Goal: Transaction & Acquisition: Purchase product/service

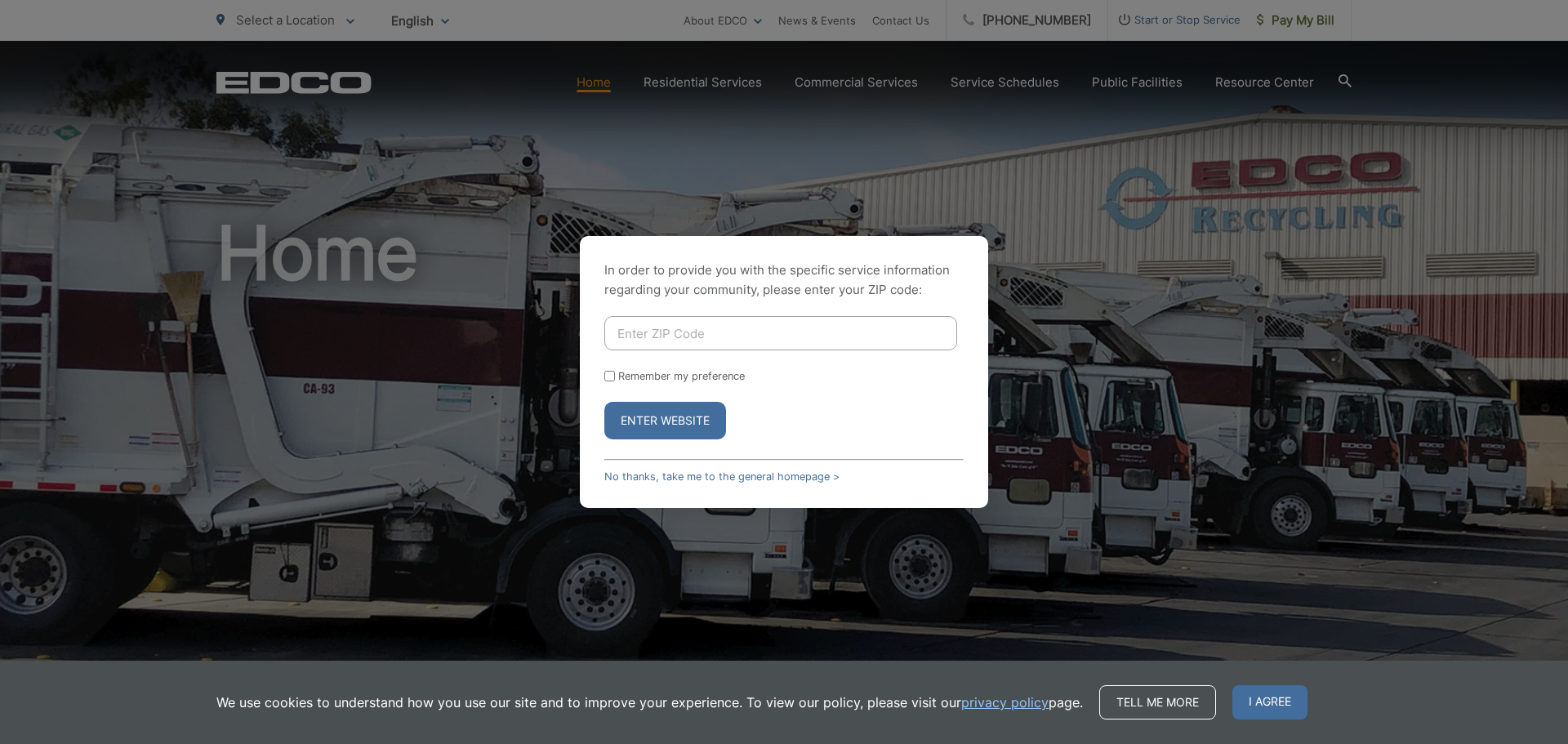
click at [709, 331] on input "Enter ZIP Code" at bounding box center [780, 333] width 353 height 34
type input "92019"
click at [611, 371] on input "Remember my preference" at bounding box center [610, 377] width 11 height 11
checkbox input "true"
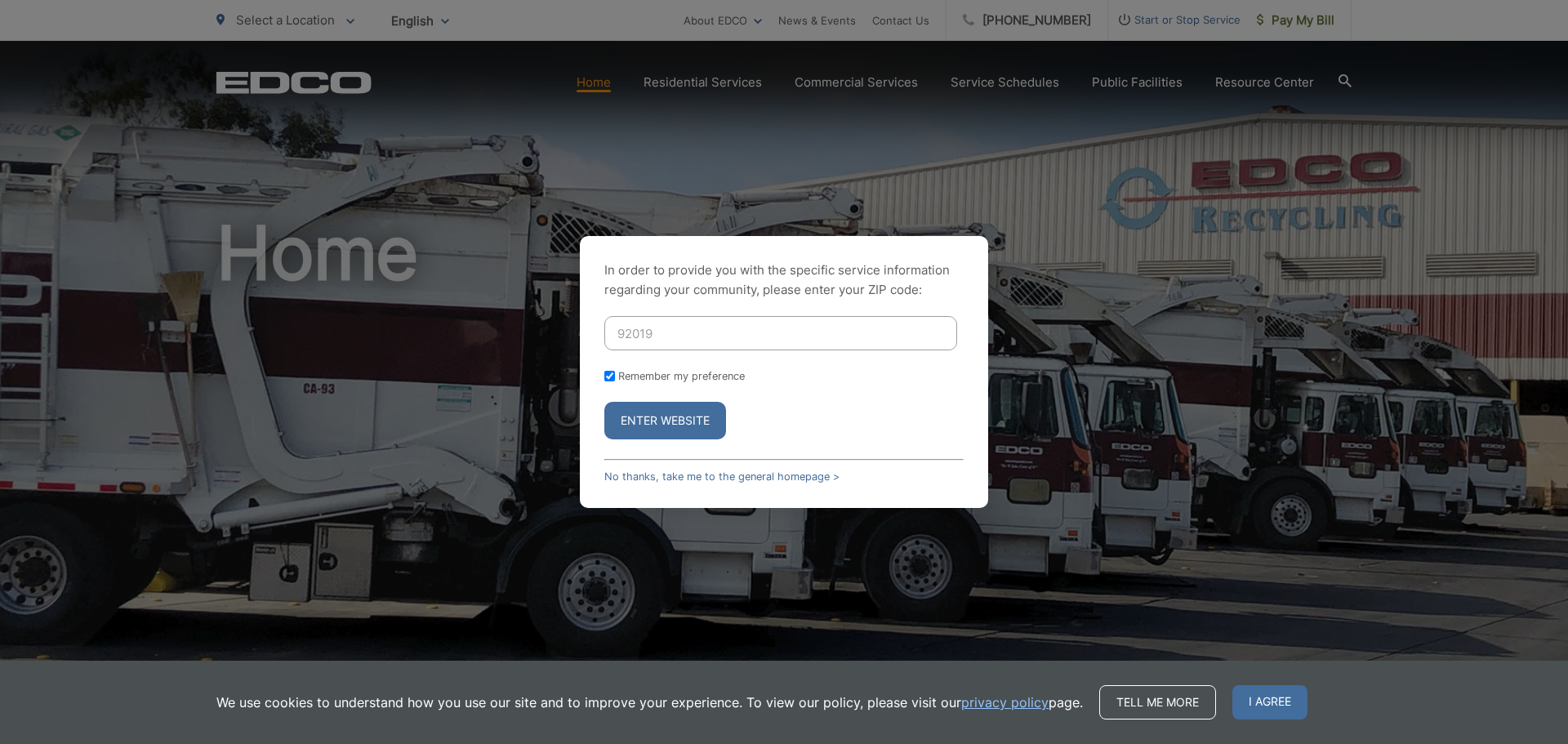
click at [670, 422] on button "Enter Website" at bounding box center [665, 420] width 122 height 37
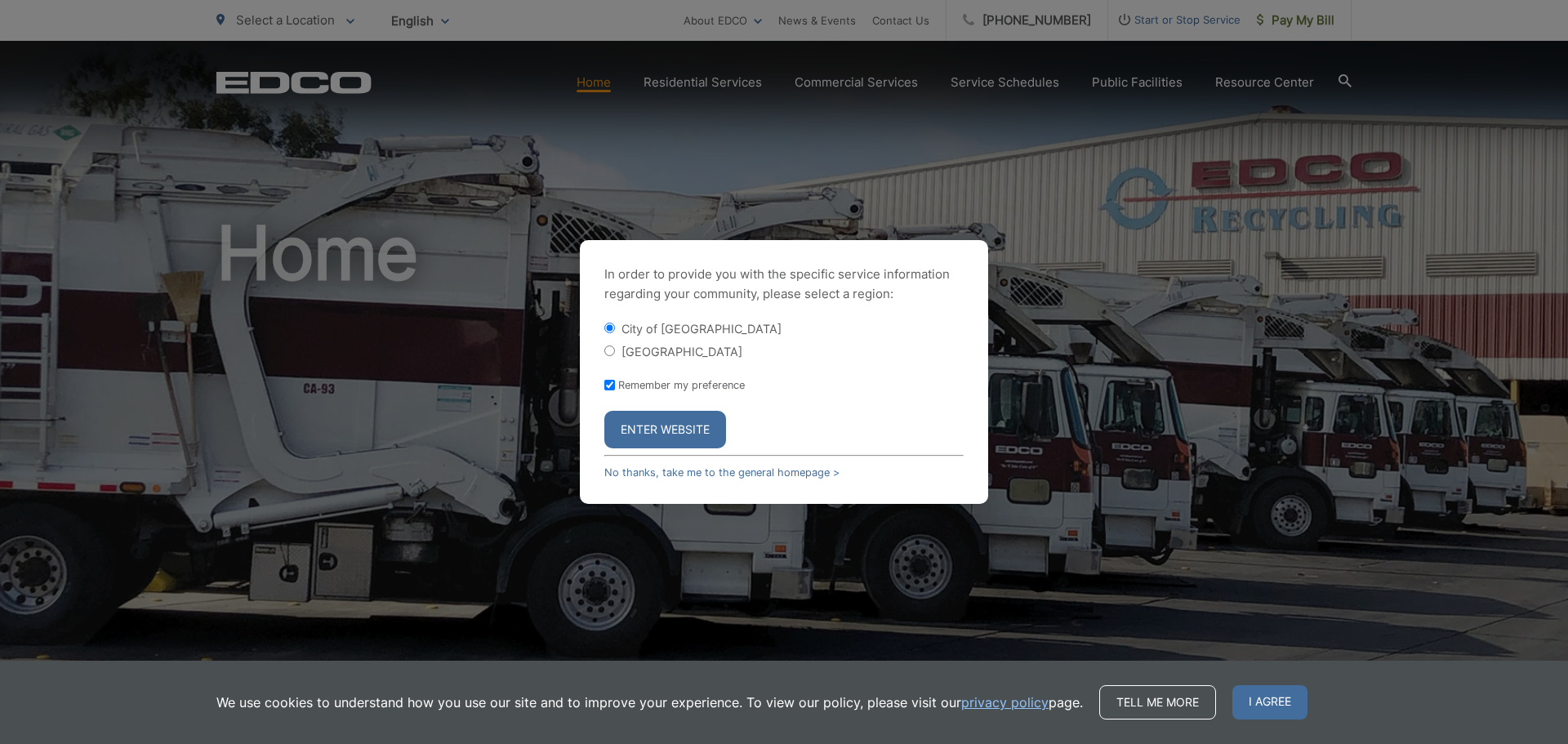
click at [670, 422] on button "Enter Website" at bounding box center [665, 429] width 122 height 37
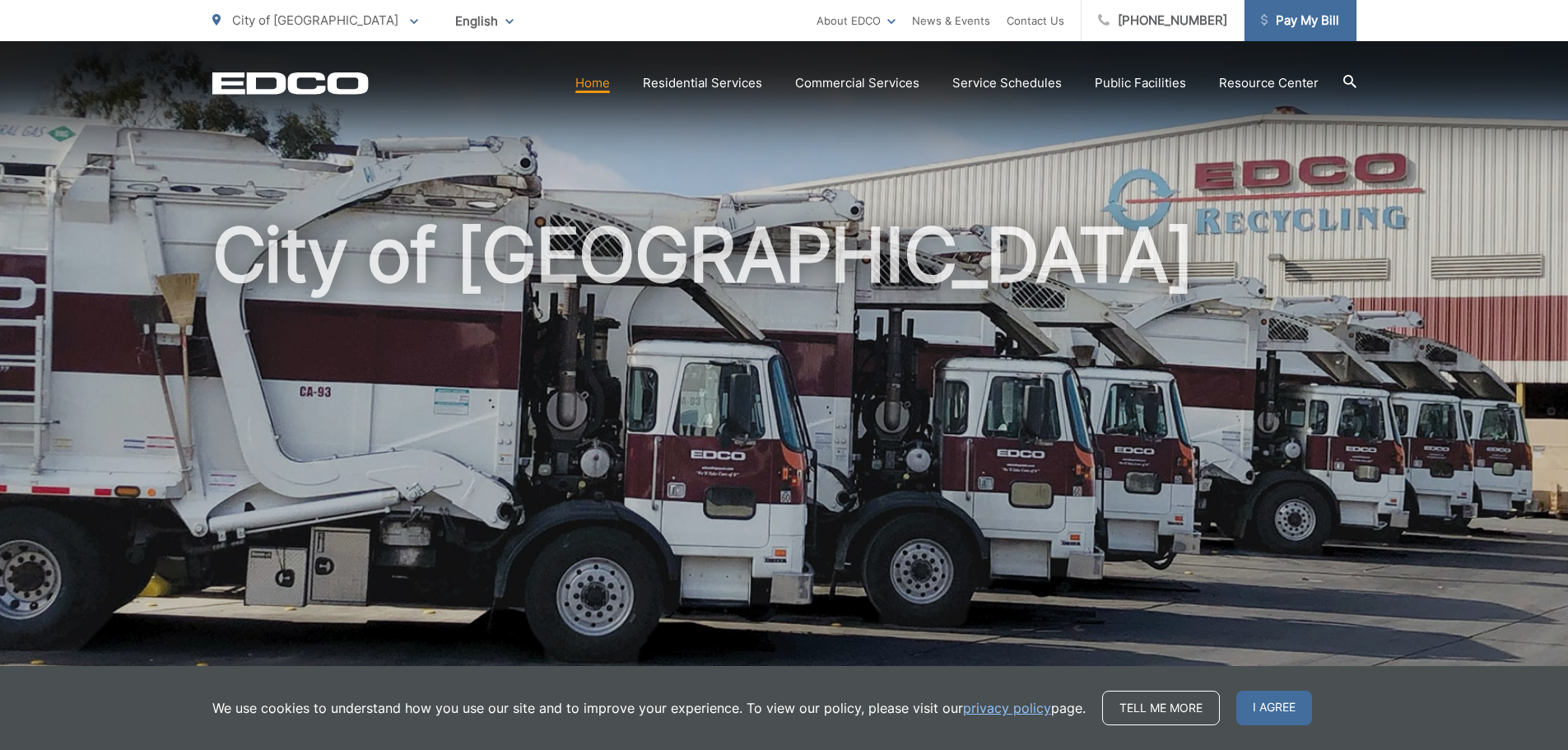
click at [1311, 24] on span "Pay My Bill" at bounding box center [1300, 21] width 79 height 20
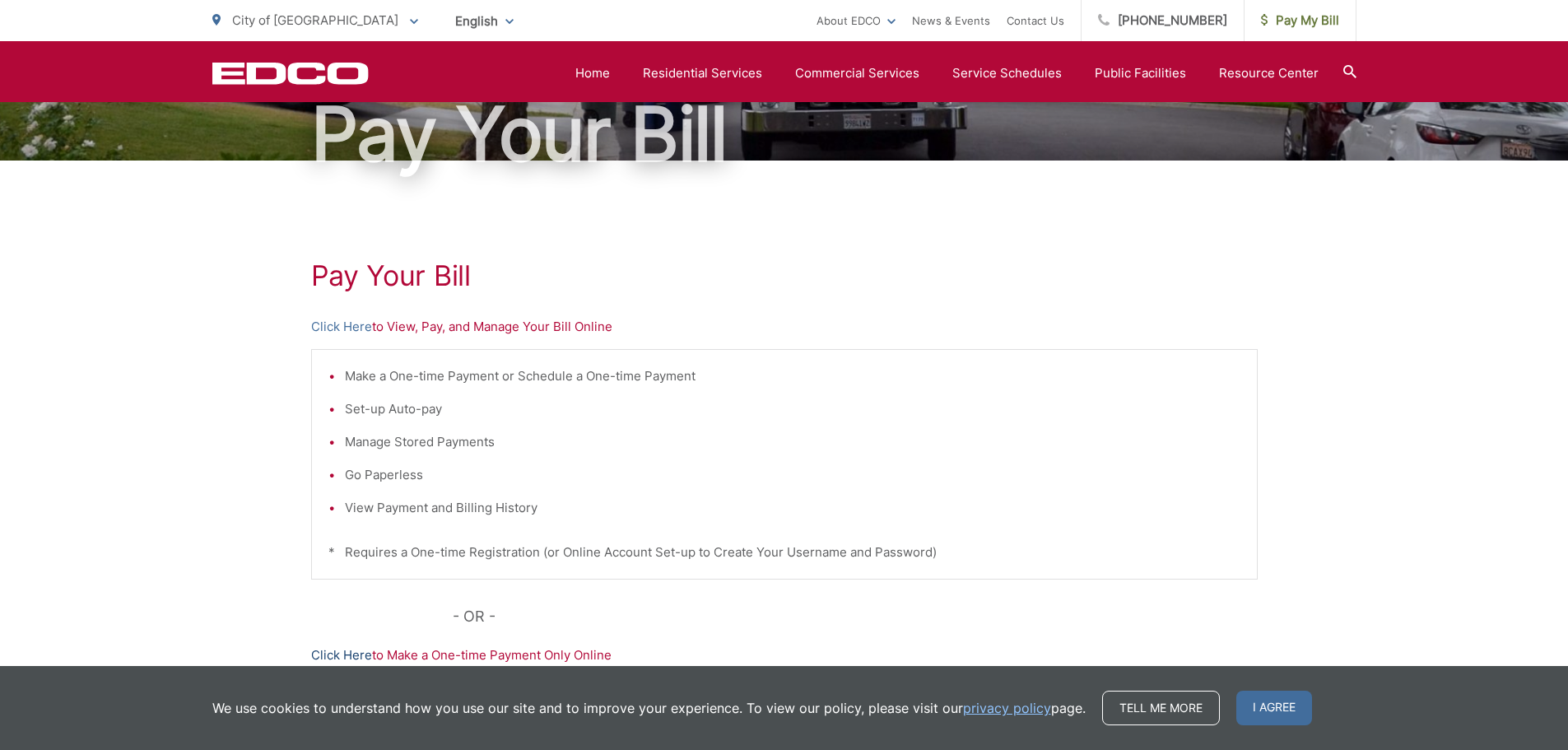
scroll to position [165, 0]
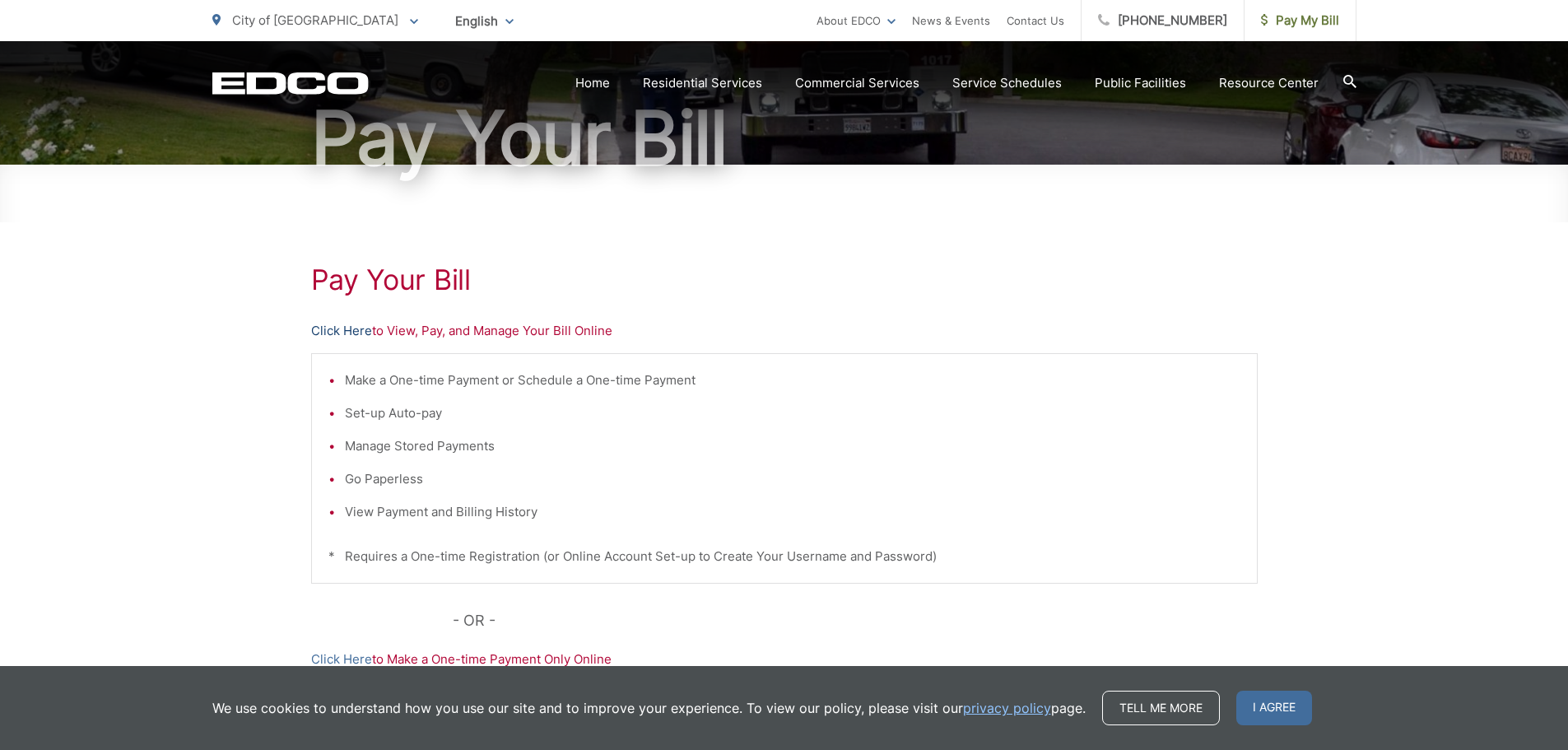
click at [357, 334] on link "Click Here" at bounding box center [341, 331] width 61 height 20
click at [699, 93] on section "Home Residential Services Residential Recycling Organic Recycling Trash Househo…" at bounding box center [862, 83] width 987 height 31
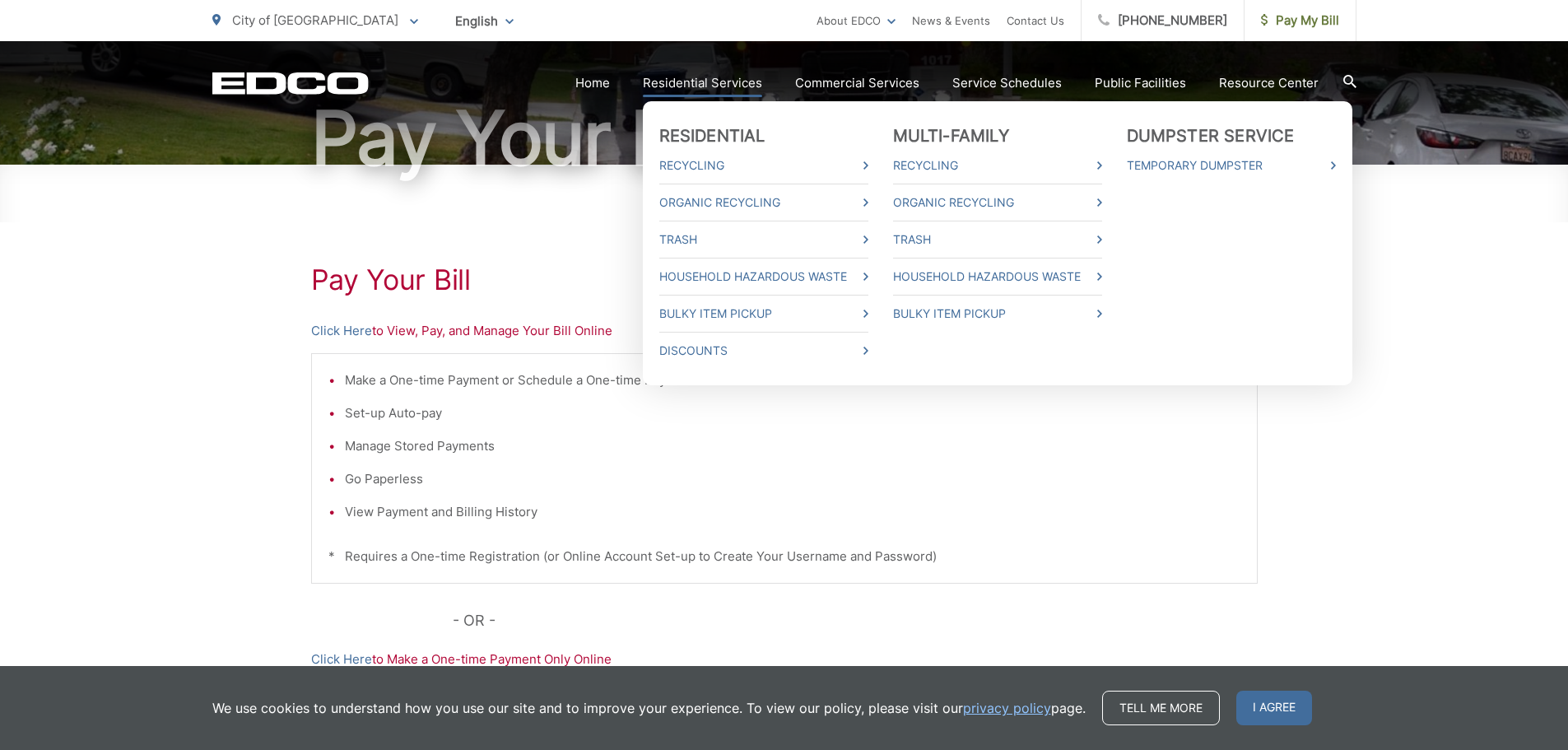
click at [702, 88] on link "Residential Services" at bounding box center [702, 83] width 120 height 20
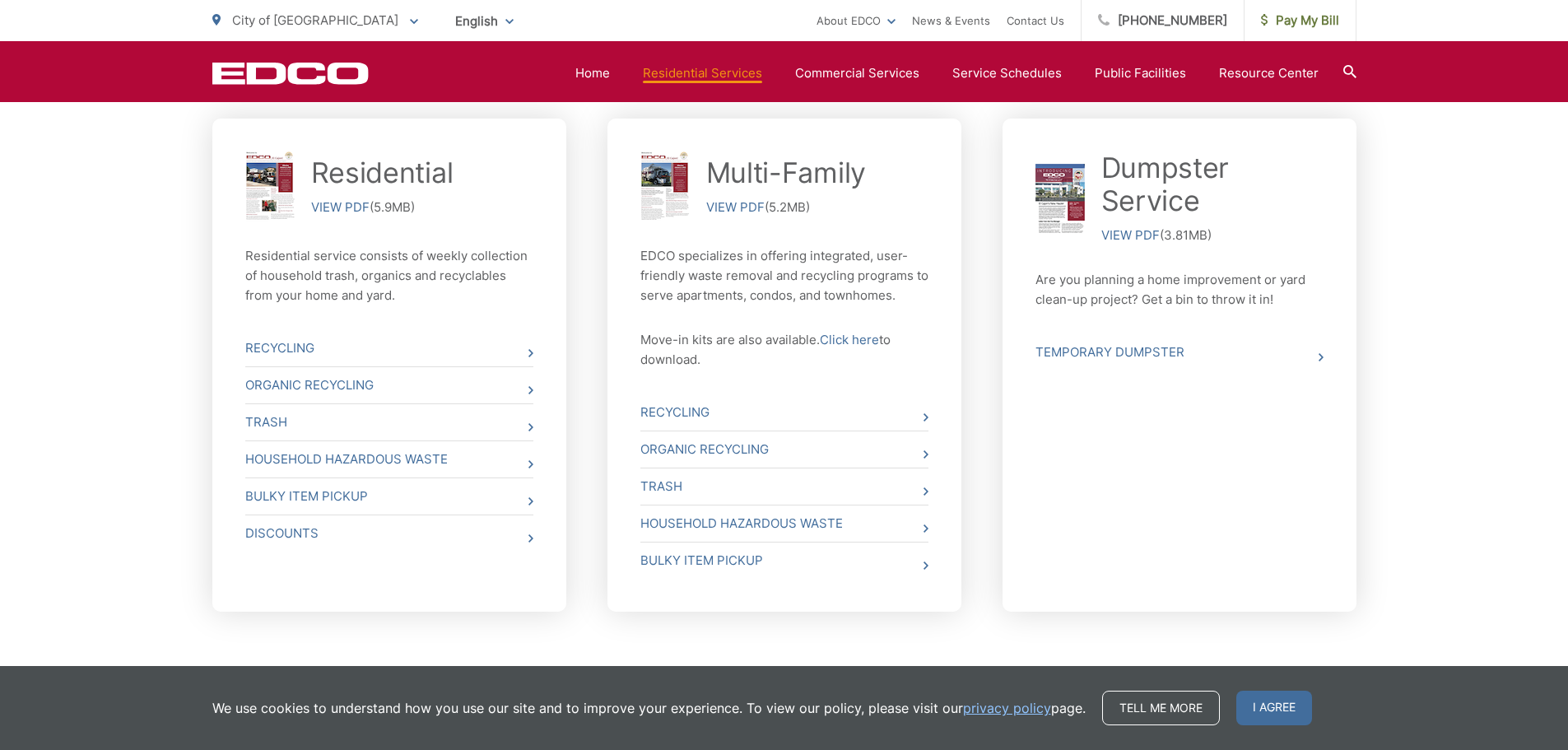
scroll to position [659, 0]
